Goal: Task Accomplishment & Management: Use online tool/utility

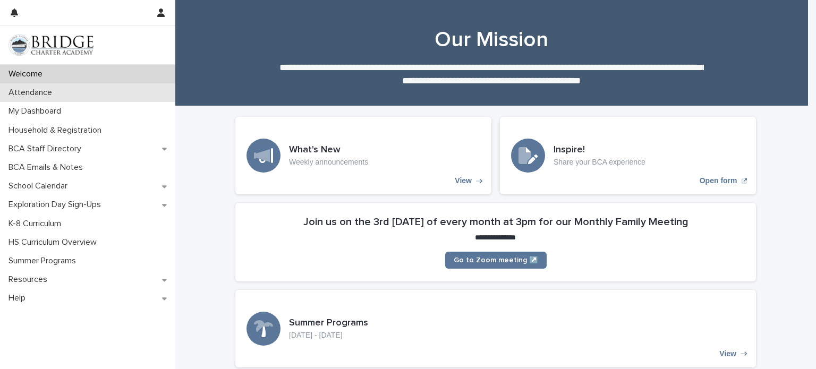
click at [70, 89] on div "Attendance" at bounding box center [87, 92] width 175 height 19
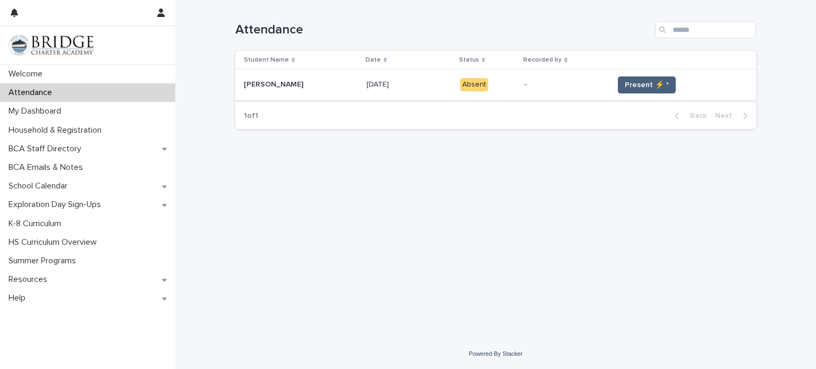
click at [633, 82] on span "Present ⚡ *" at bounding box center [646, 85] width 44 height 11
click at [624, 87] on span "Present ⚡ *" at bounding box center [646, 85] width 44 height 11
click at [626, 81] on span "Present ⚡ *" at bounding box center [646, 85] width 44 height 11
